Goal: Register for event/course

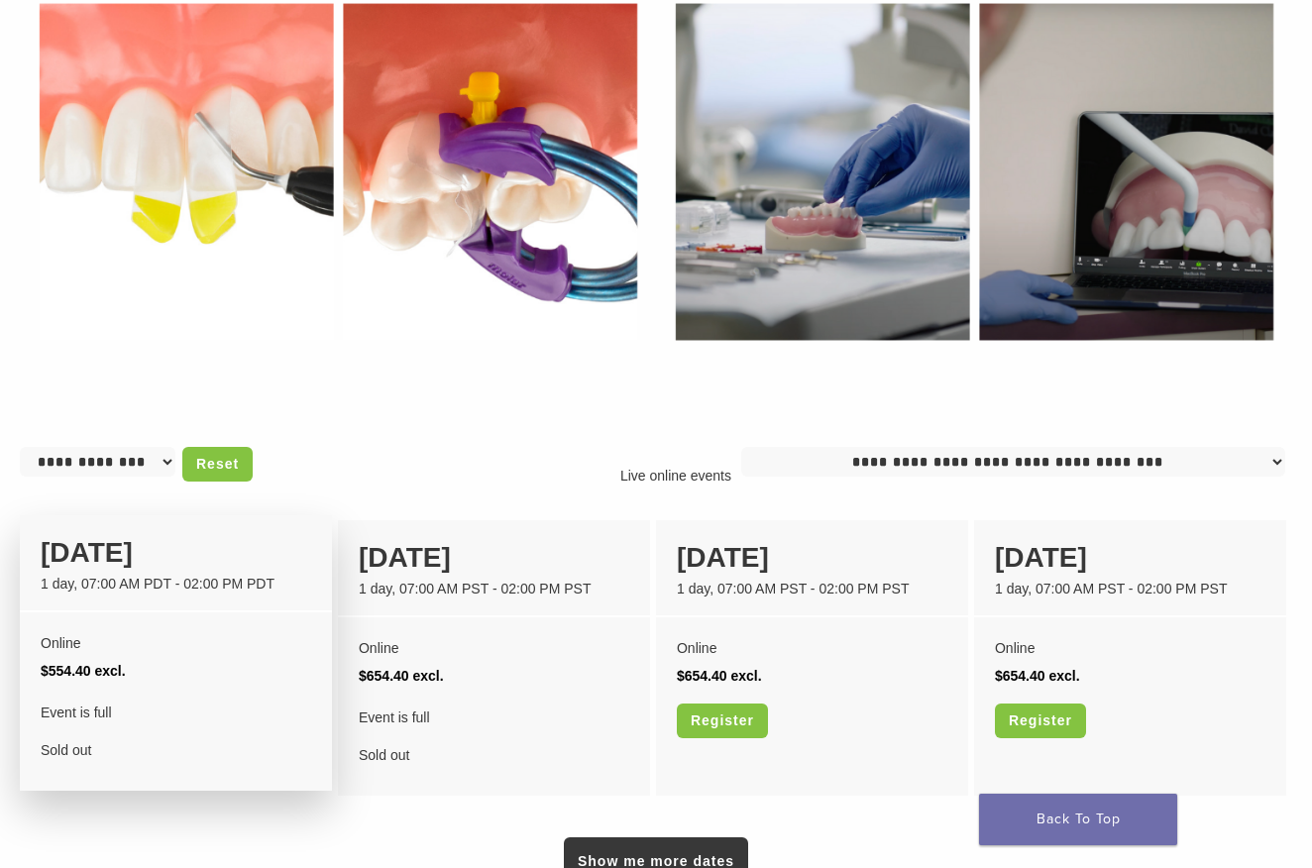
scroll to position [1189, 0]
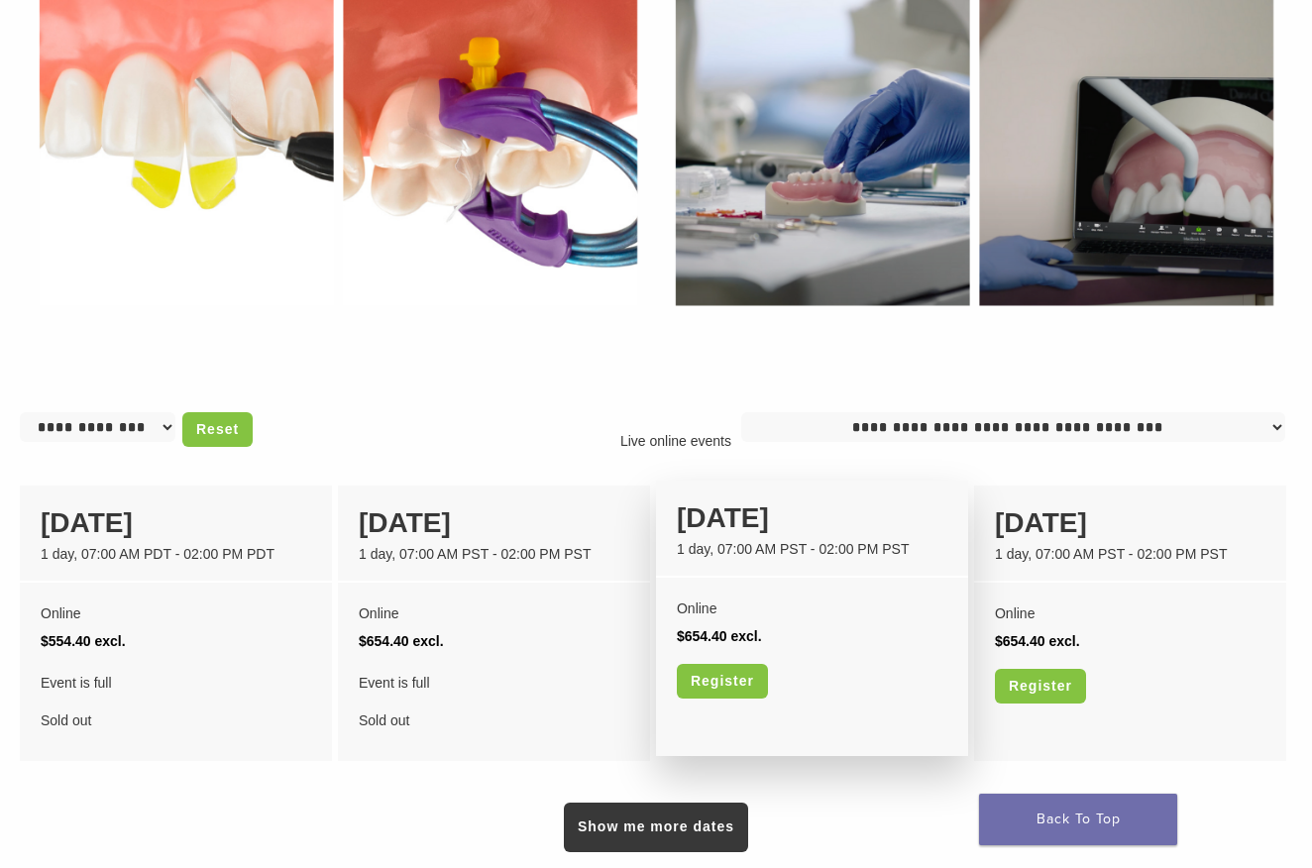
click at [853, 657] on div "Online $654.40 excl. Register" at bounding box center [812, 655] width 312 height 154
click at [704, 585] on div "Online $654.40 excl. Register" at bounding box center [812, 655] width 312 height 154
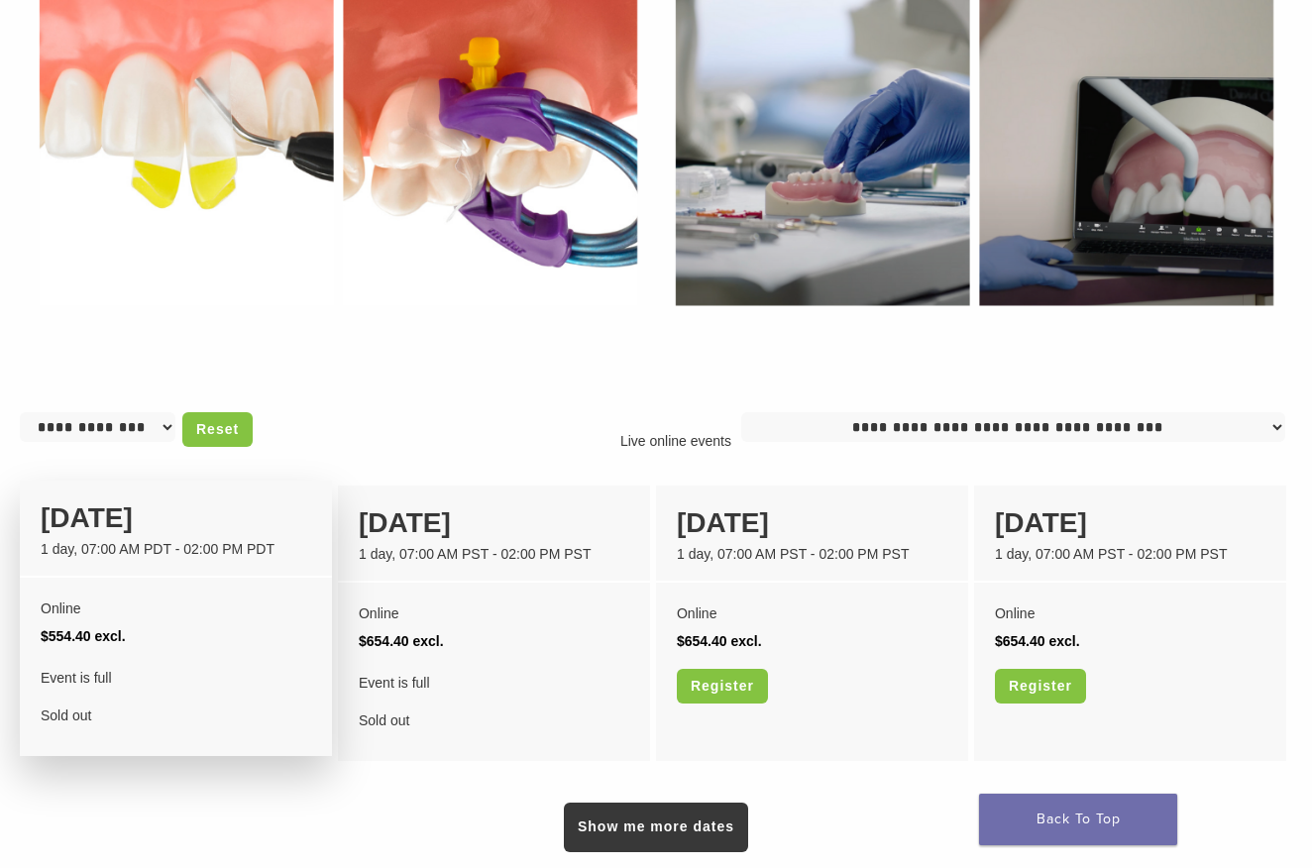
click at [259, 509] on div "24 October" at bounding box center [176, 518] width 270 height 42
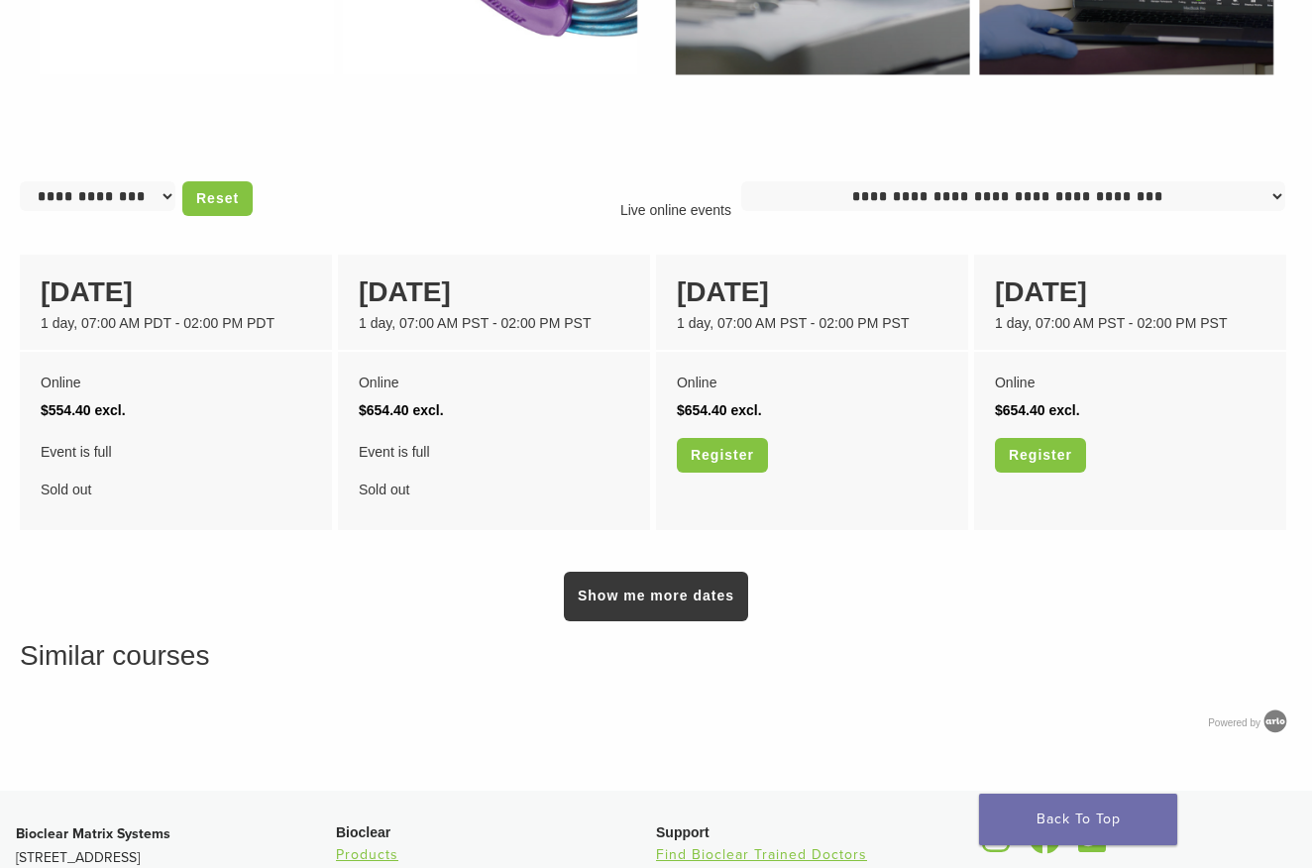
scroll to position [1486, 0]
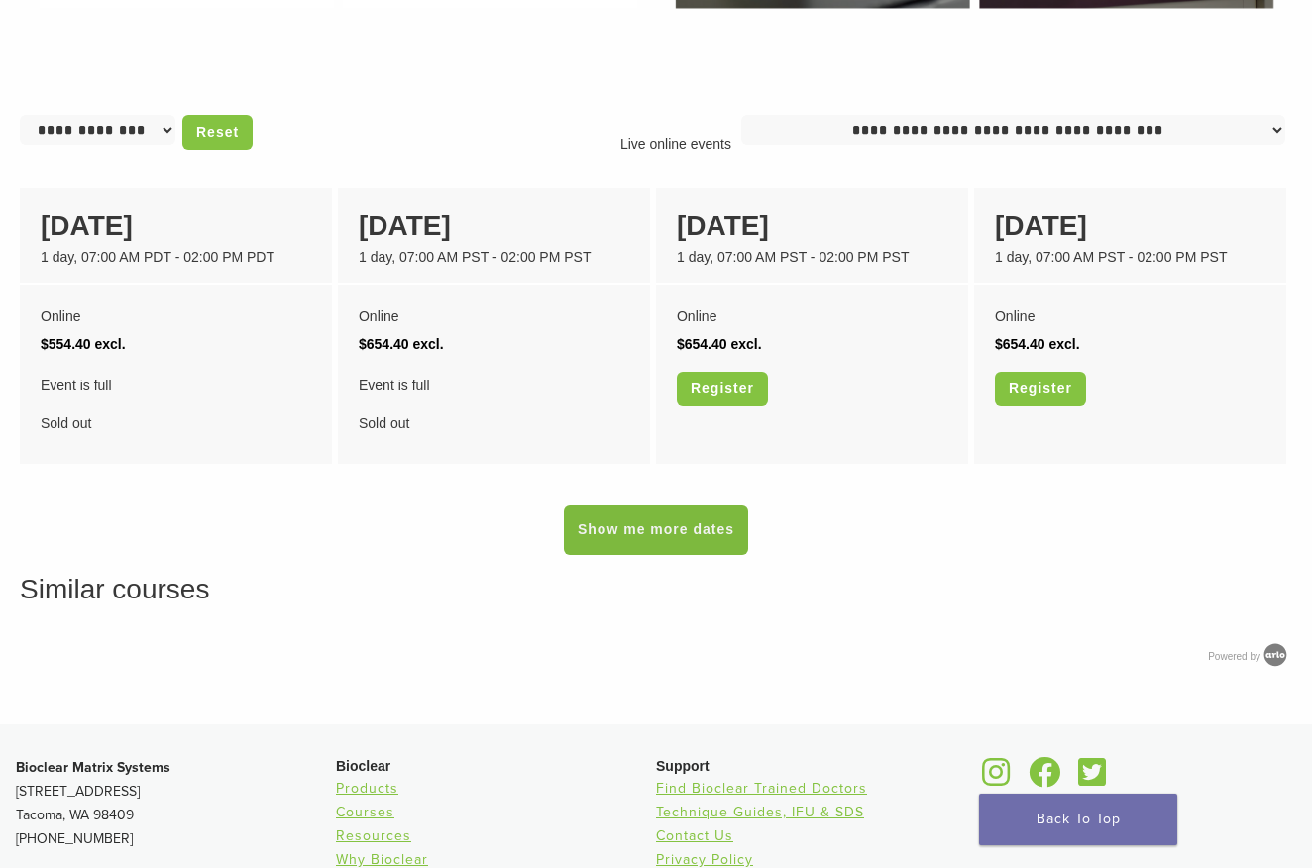
click at [705, 533] on link "Show me more dates" at bounding box center [656, 530] width 184 height 50
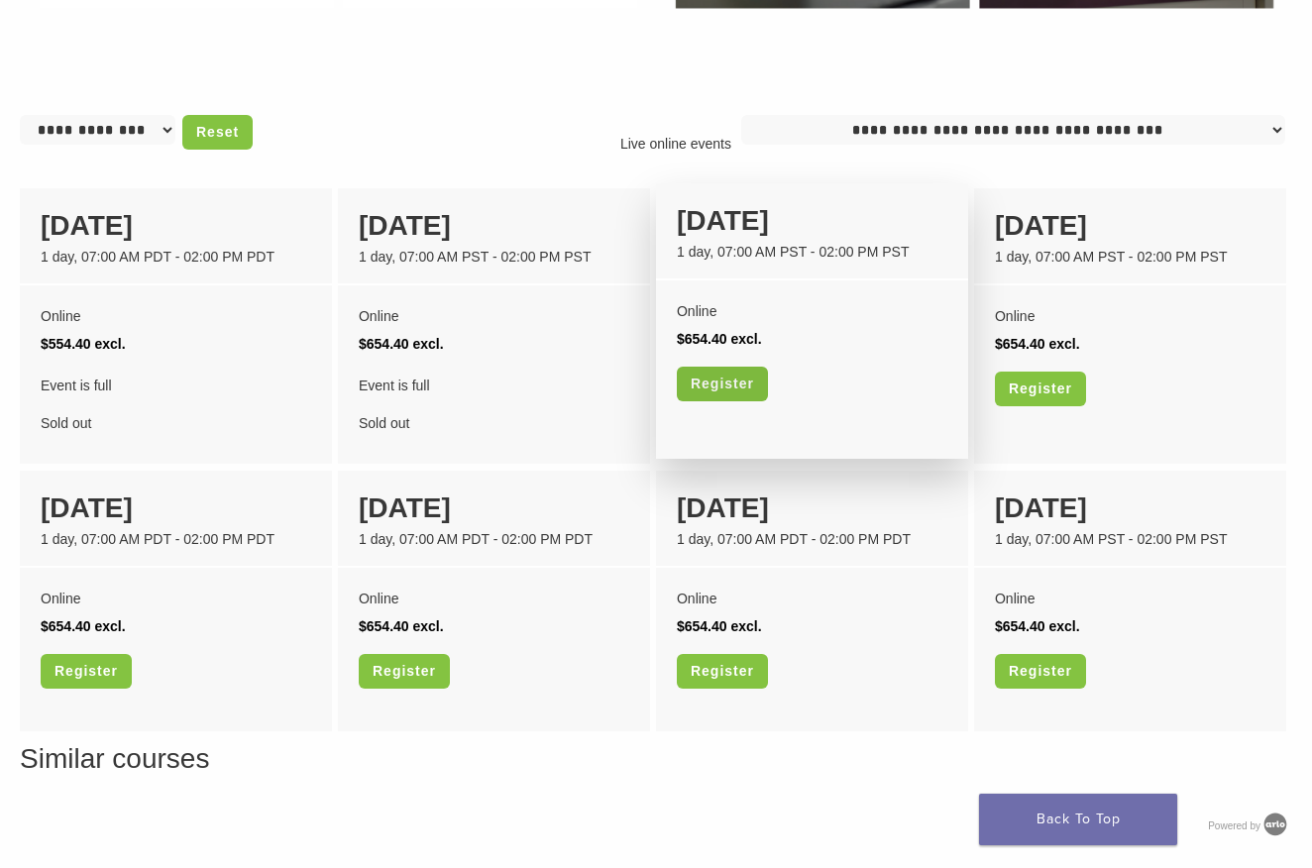
click at [740, 396] on link "Register" at bounding box center [722, 384] width 91 height 35
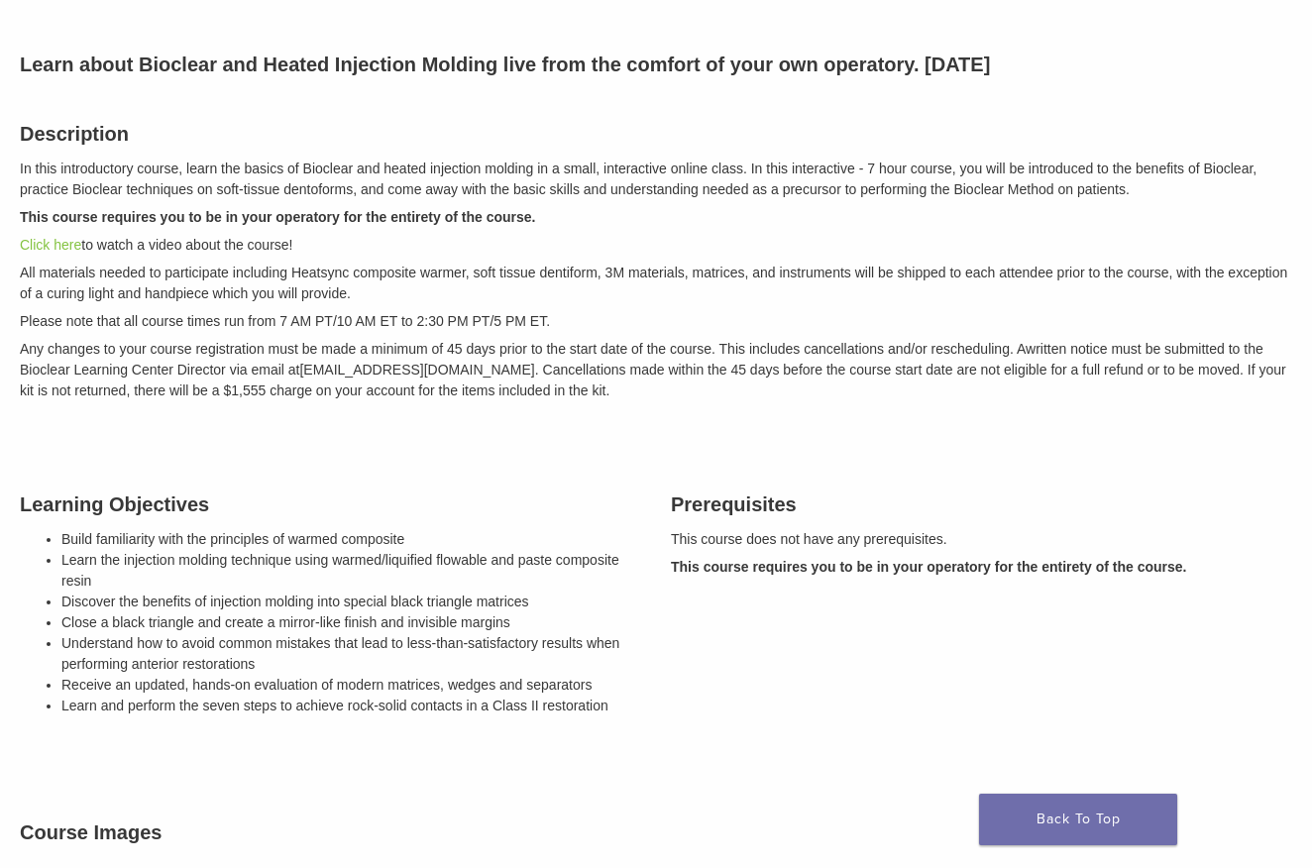
scroll to position [99, 0]
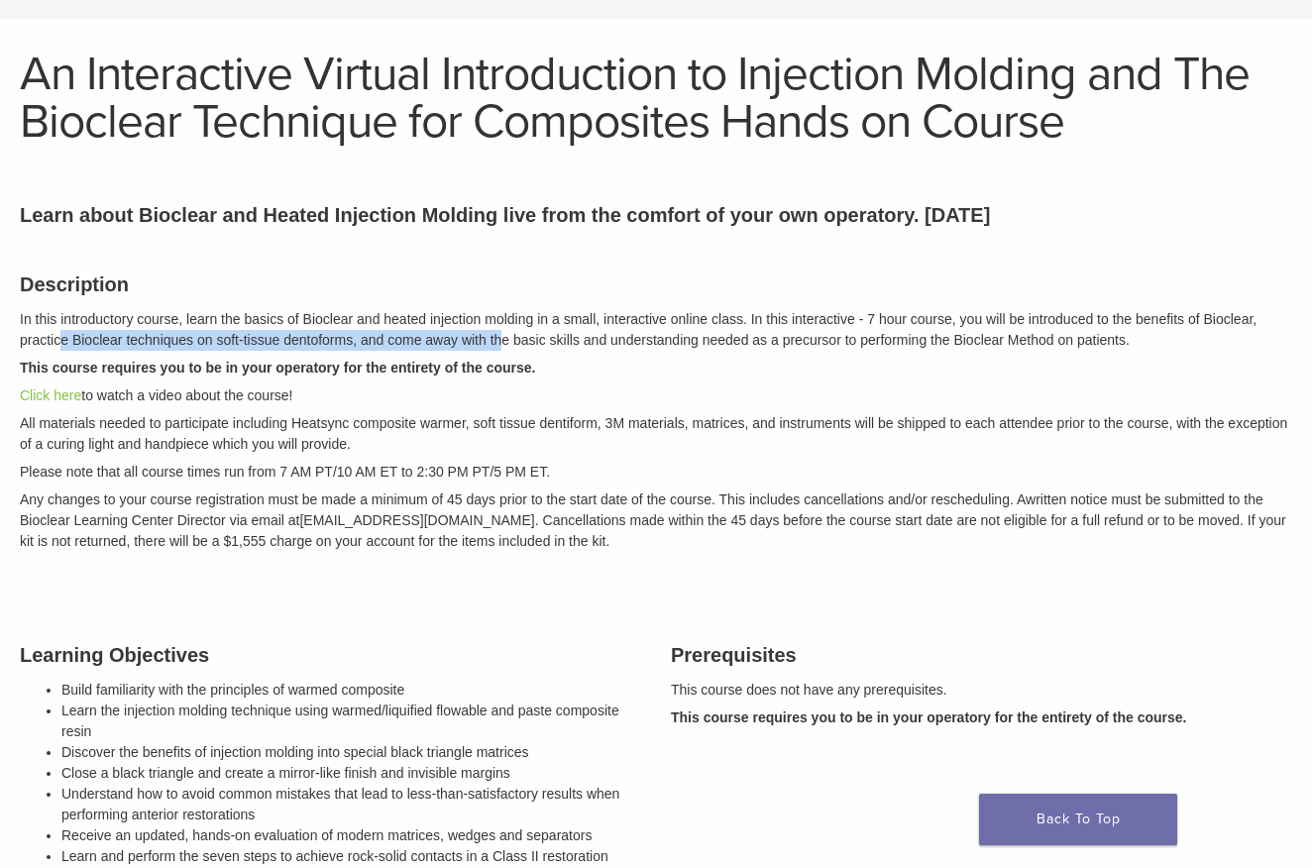
drag, startPoint x: 57, startPoint y: 350, endPoint x: 504, endPoint y: 337, distance: 447.0
click at [504, 337] on p "In this introductory course, learn the basics of Bioclear and heated injection …" at bounding box center [656, 330] width 1272 height 42
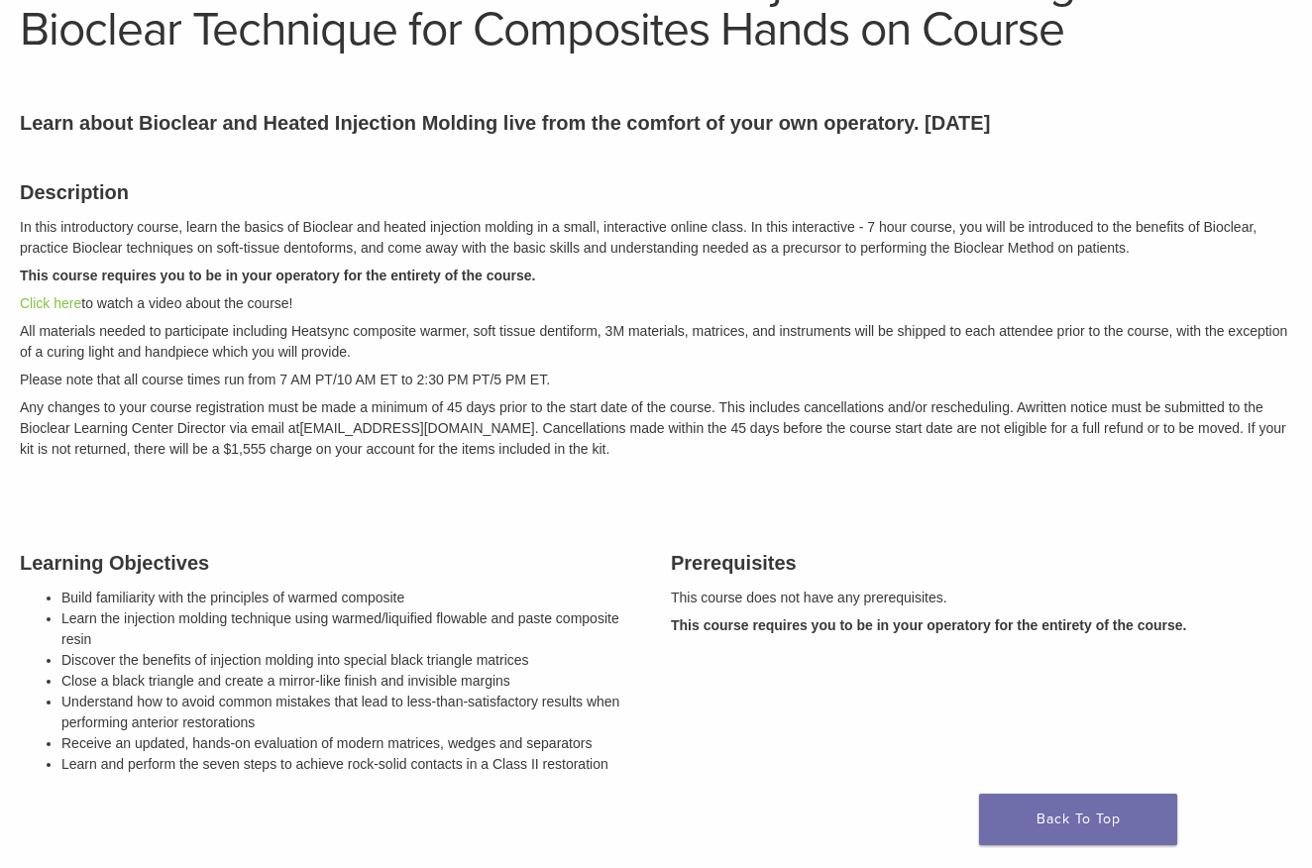
scroll to position [297, 0]
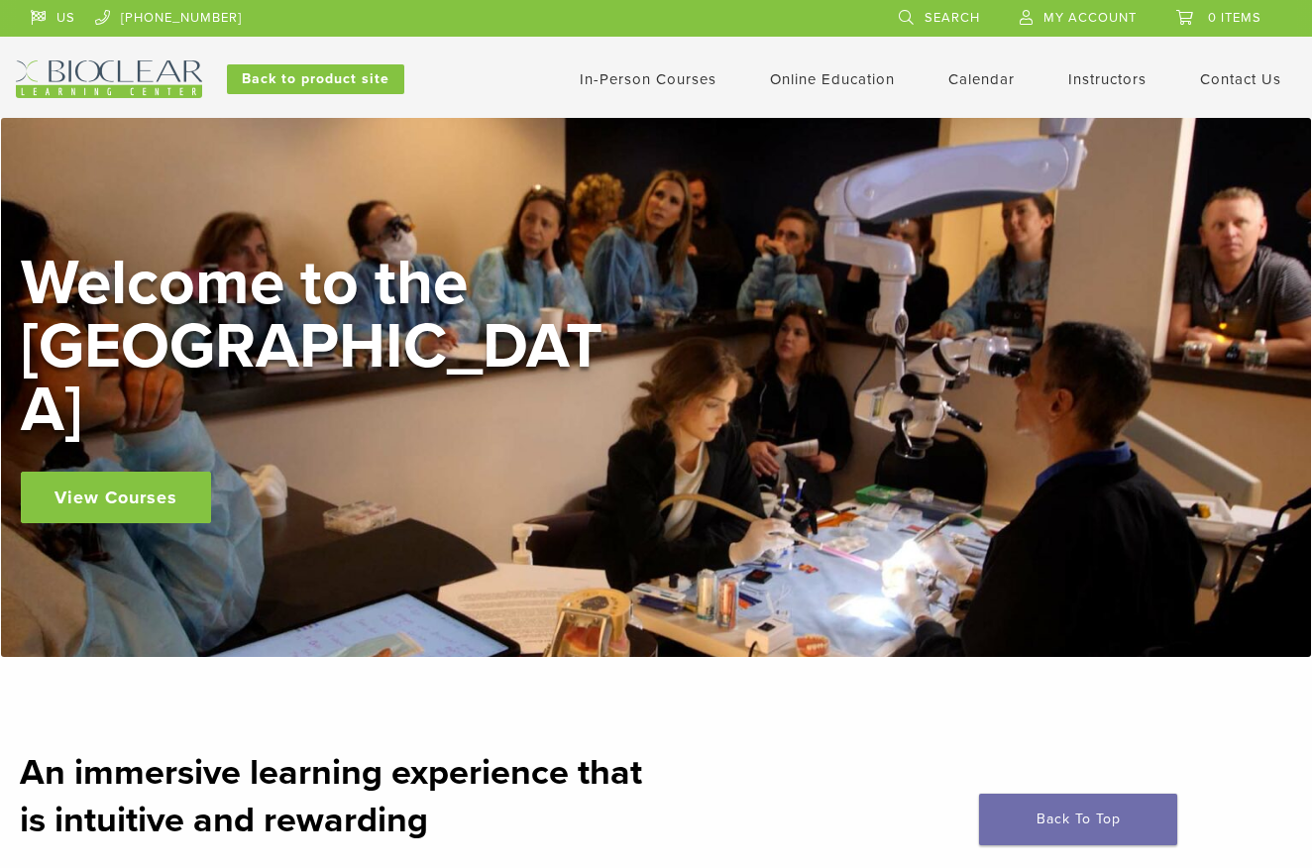
scroll to position [1089, 0]
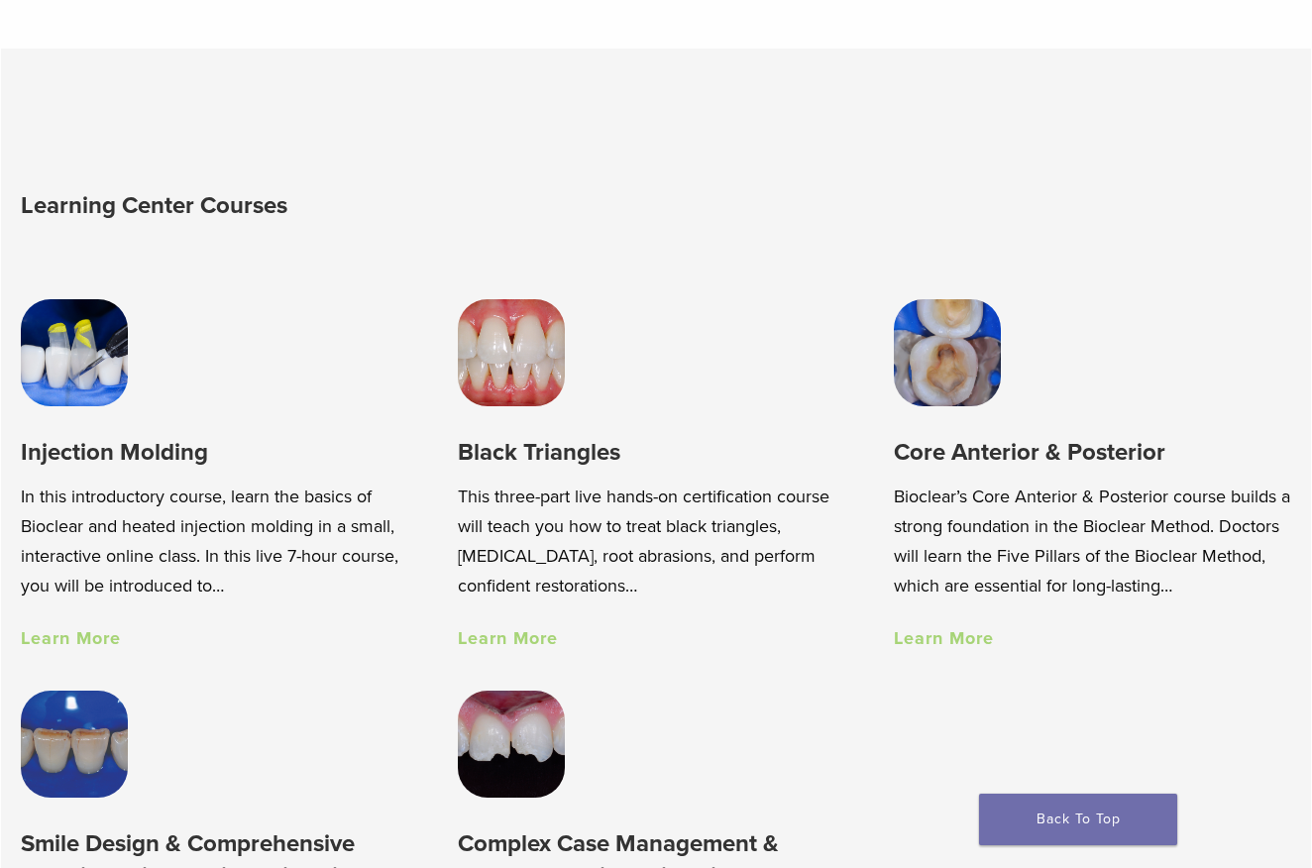
click at [530, 645] on link "Learn More" at bounding box center [508, 638] width 100 height 22
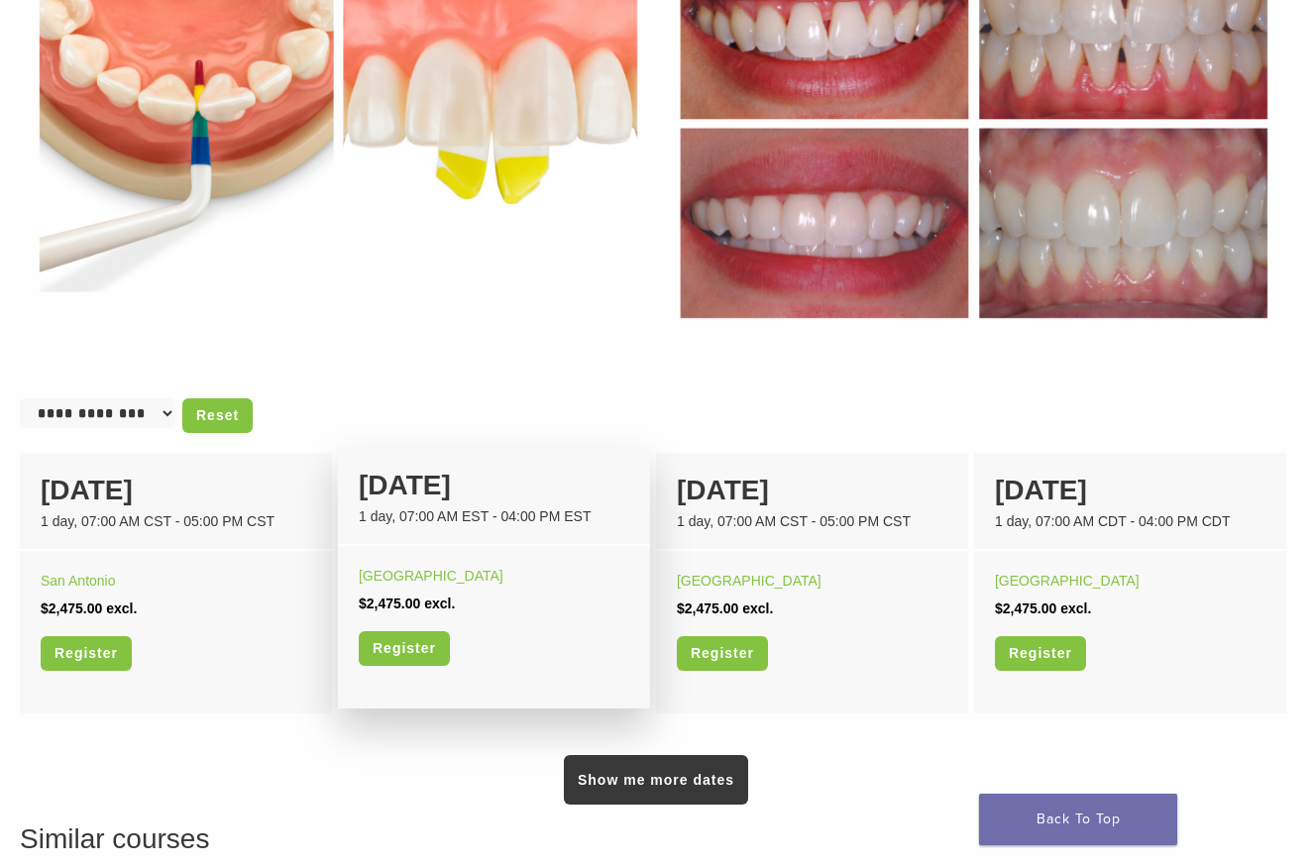
scroll to position [1189, 0]
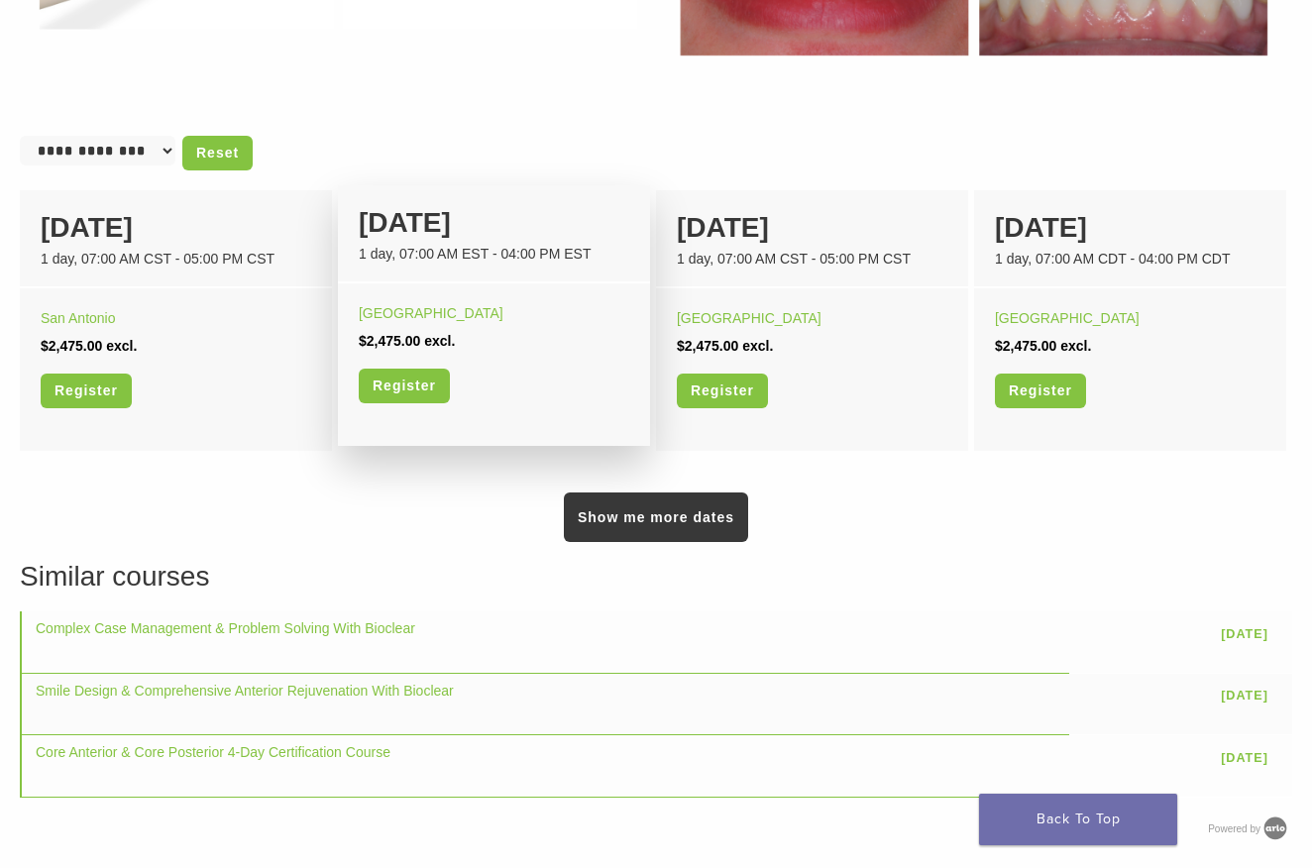
click at [434, 290] on div "[GEOGRAPHIC_DATA] $2,475.00 excl. Register" at bounding box center [494, 360] width 312 height 154
click at [434, 265] on div "[DATE] 1 day, 07:00 AM EST - 04:00 PM EST" at bounding box center [494, 234] width 312 height 98
click at [435, 267] on div "[DATE] 1 day, 07:00 AM EST - 04:00 PM EST" at bounding box center [494, 234] width 312 height 98
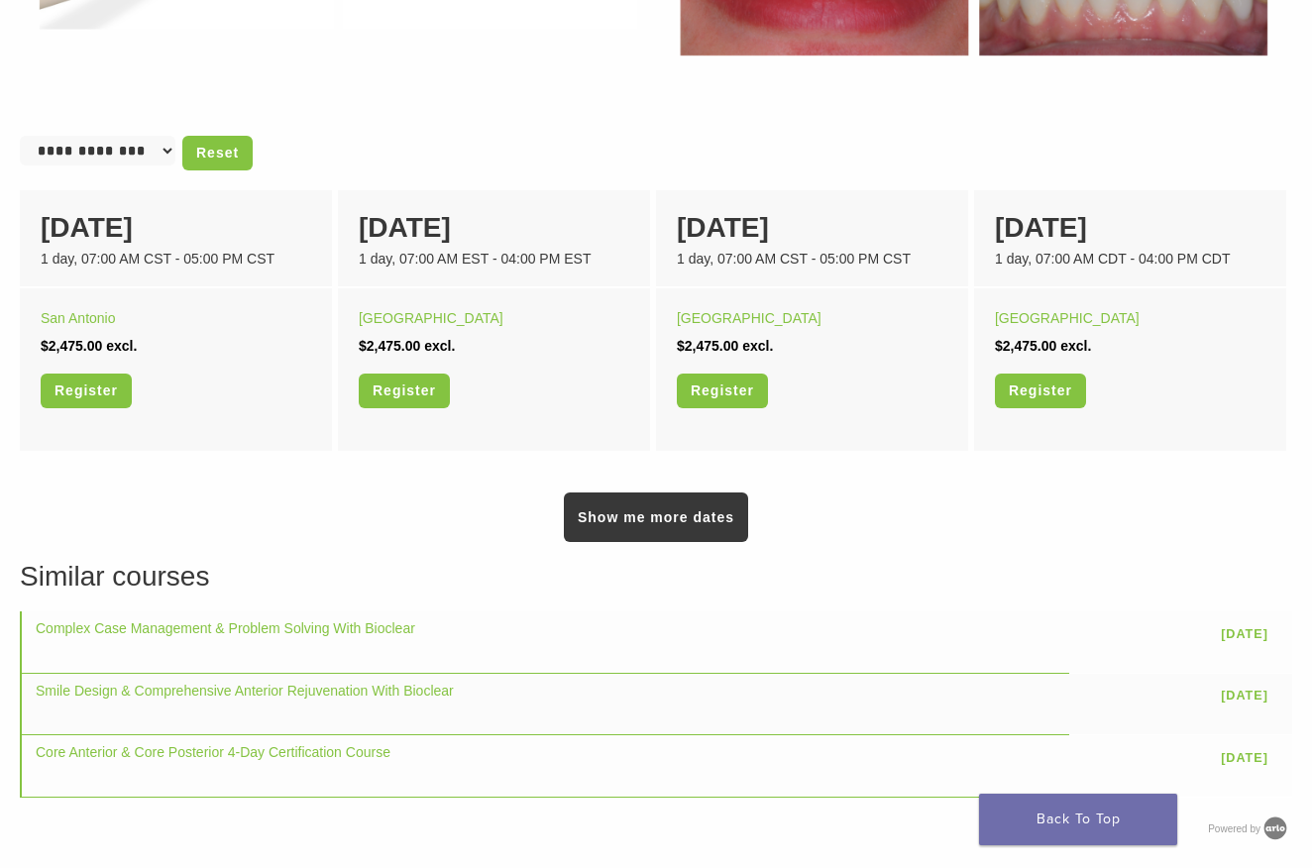
click at [969, 589] on h3 "Similar courses" at bounding box center [656, 577] width 1272 height 42
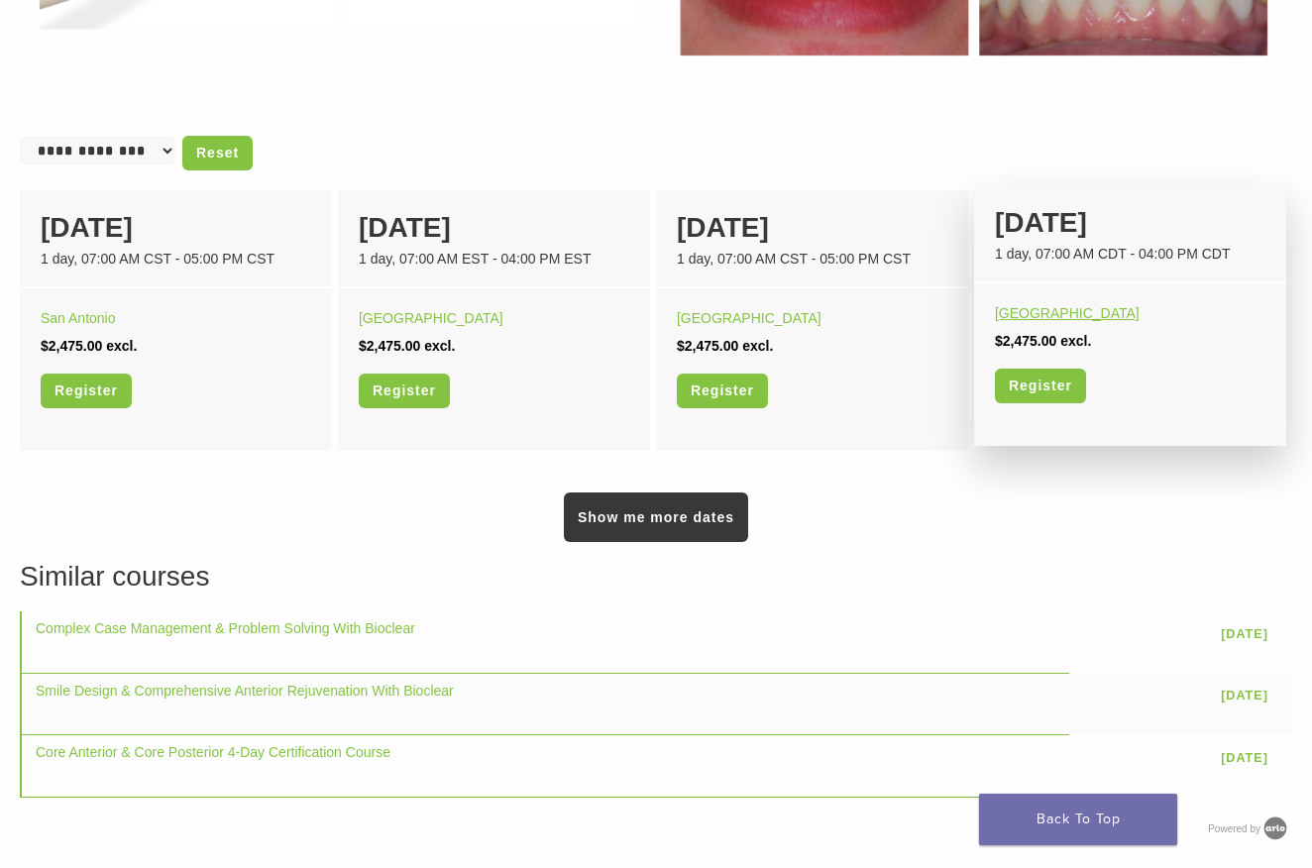
click at [1056, 318] on link "[GEOGRAPHIC_DATA]" at bounding box center [1067, 313] width 145 height 16
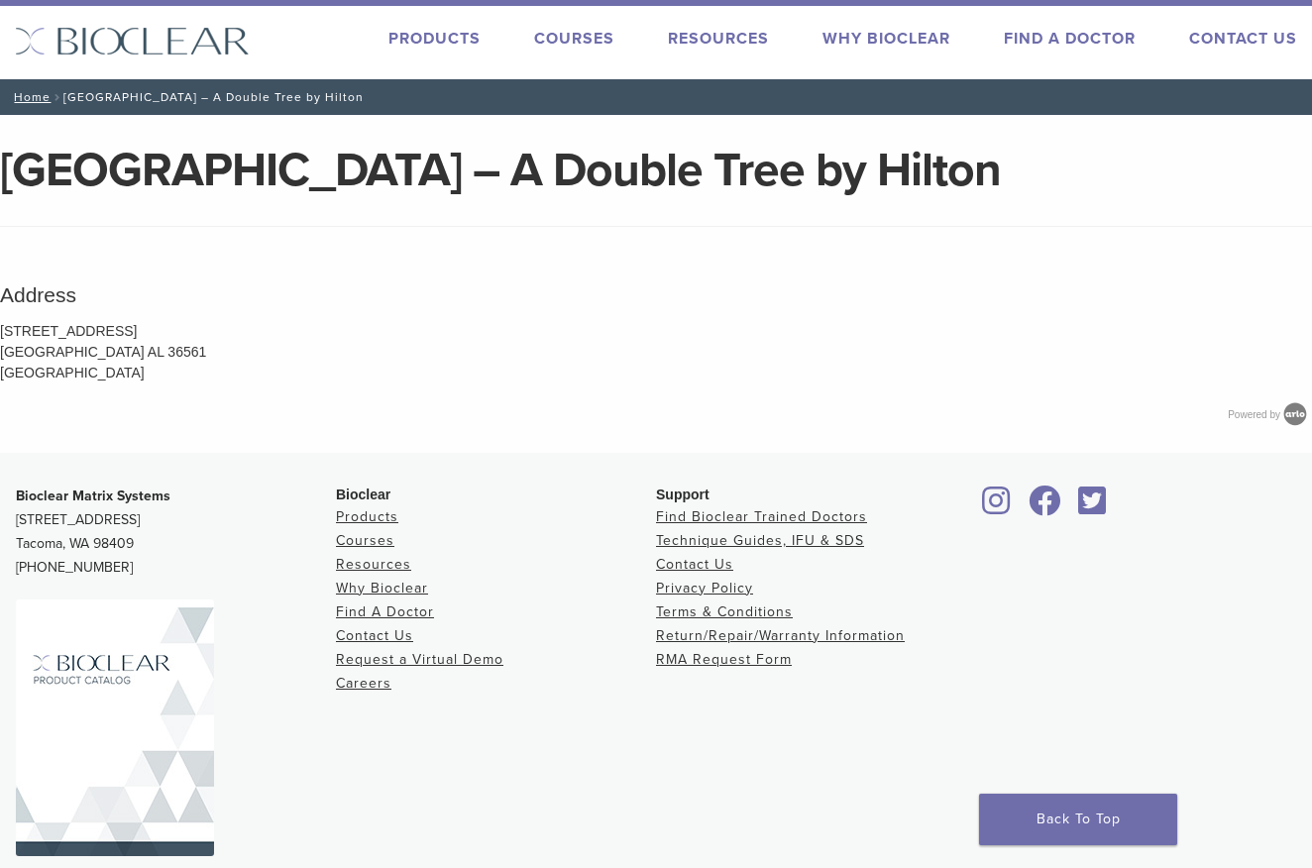
scroll to position [92, 0]
